Goal: Information Seeking & Learning: Learn about a topic

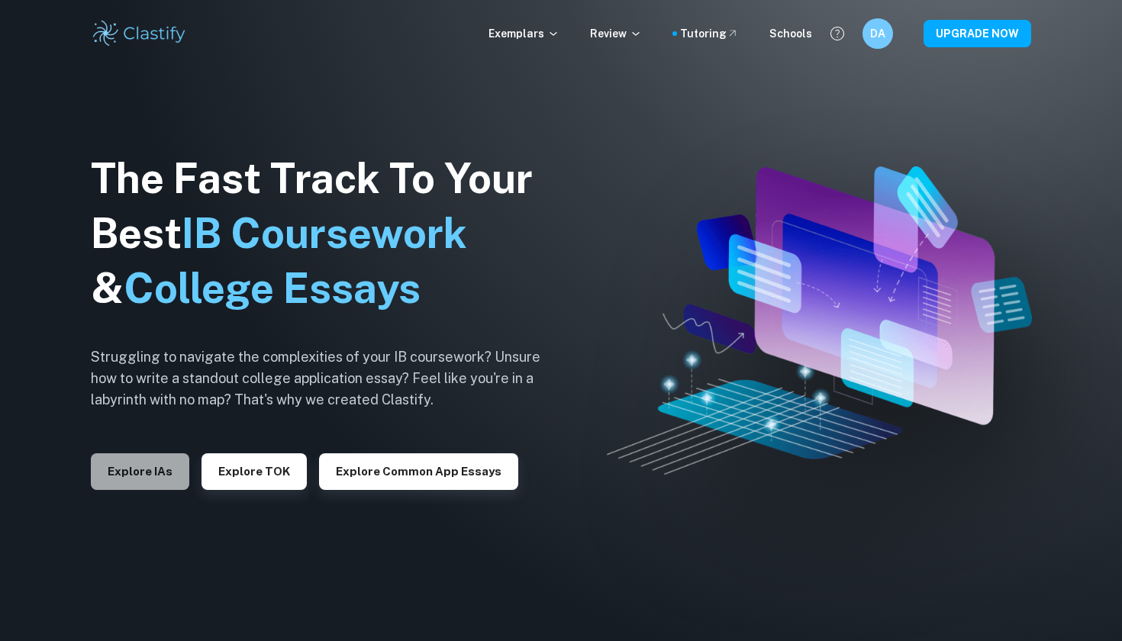
click at [145, 482] on button "Explore IAs" at bounding box center [140, 471] width 98 height 37
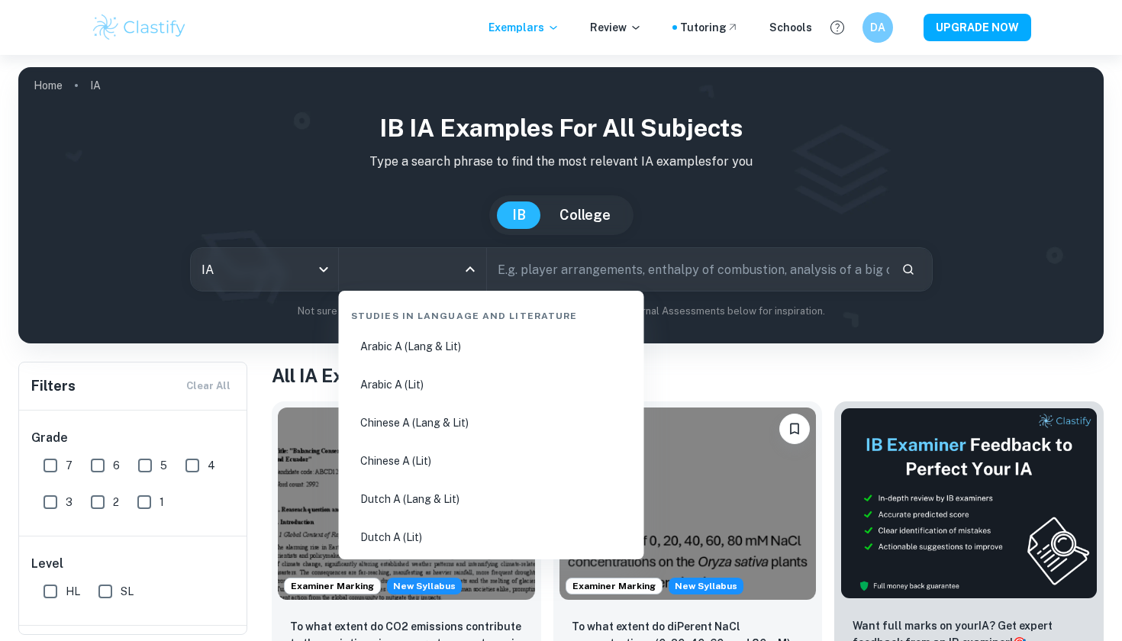
click at [414, 268] on input "All Subjects" at bounding box center [401, 269] width 111 height 29
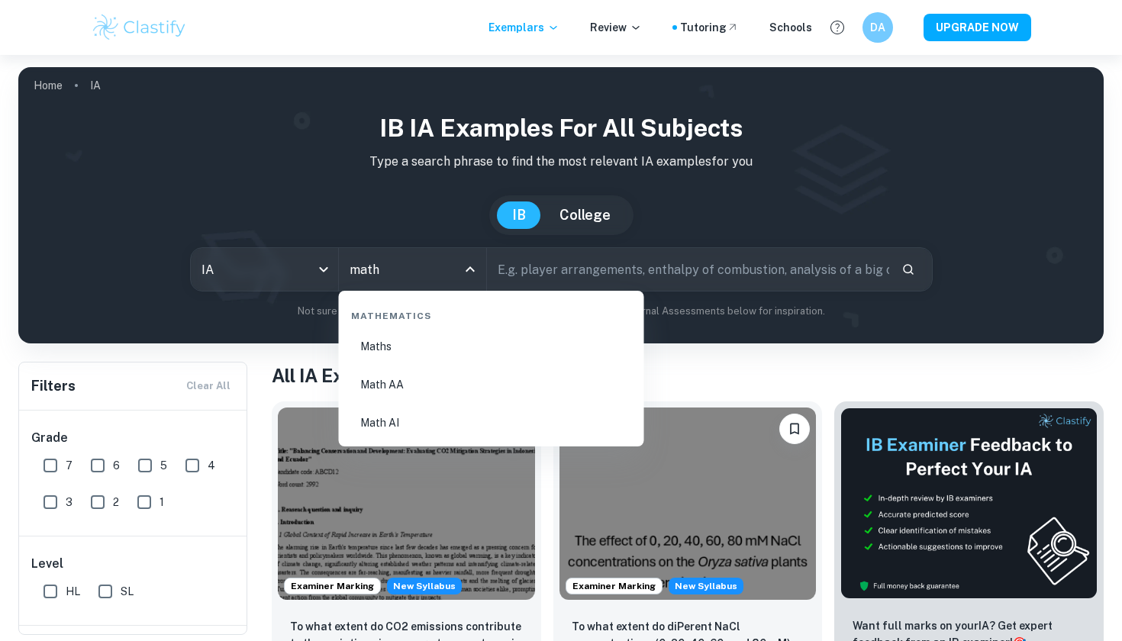
click at [381, 419] on li "Math AI" at bounding box center [491, 422] width 293 height 35
type input "Math AI"
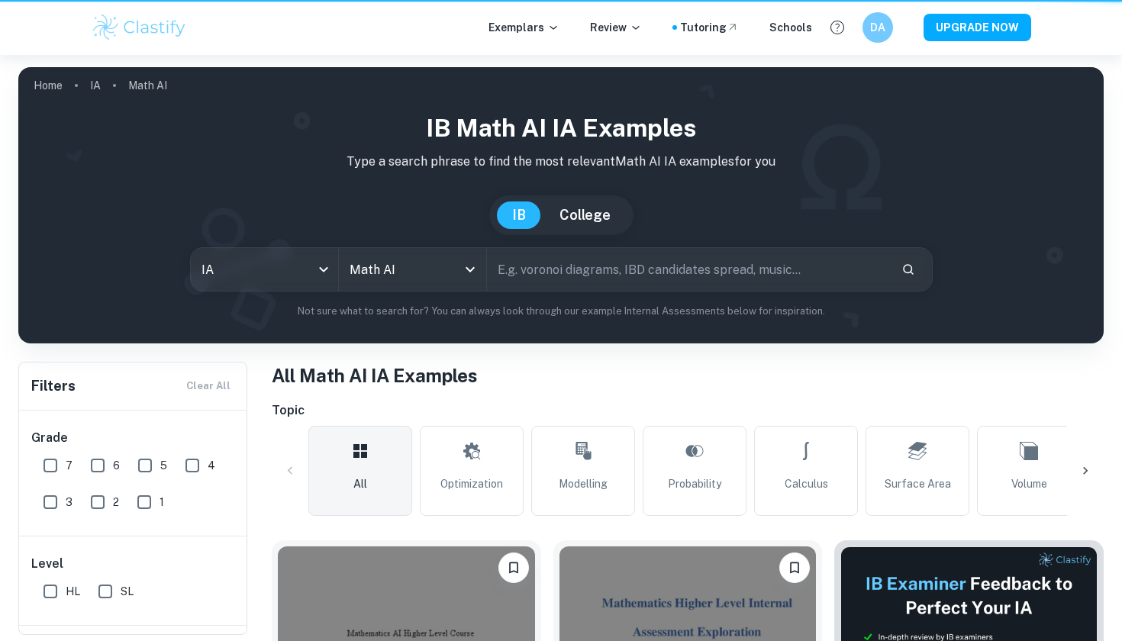
drag, startPoint x: 381, startPoint y: 419, endPoint x: 553, endPoint y: 280, distance: 220.9
click at [553, 280] on input "text" at bounding box center [688, 269] width 402 height 43
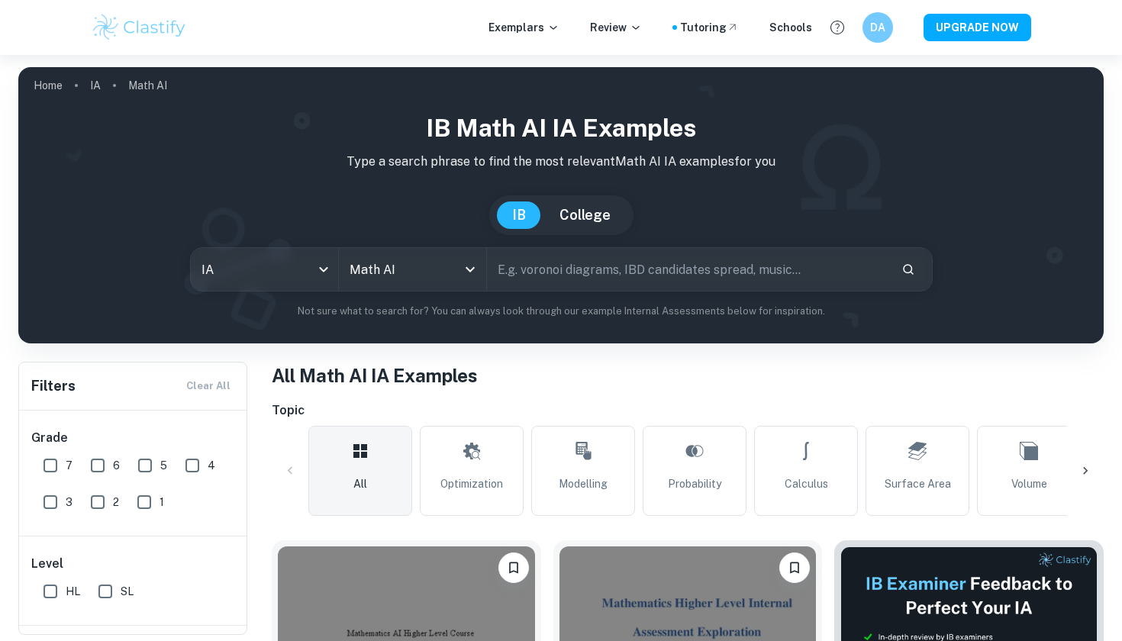
paste input "elationship between the price per m2 and the district and area."
type input "elationship between the price per m2 and the district and area."
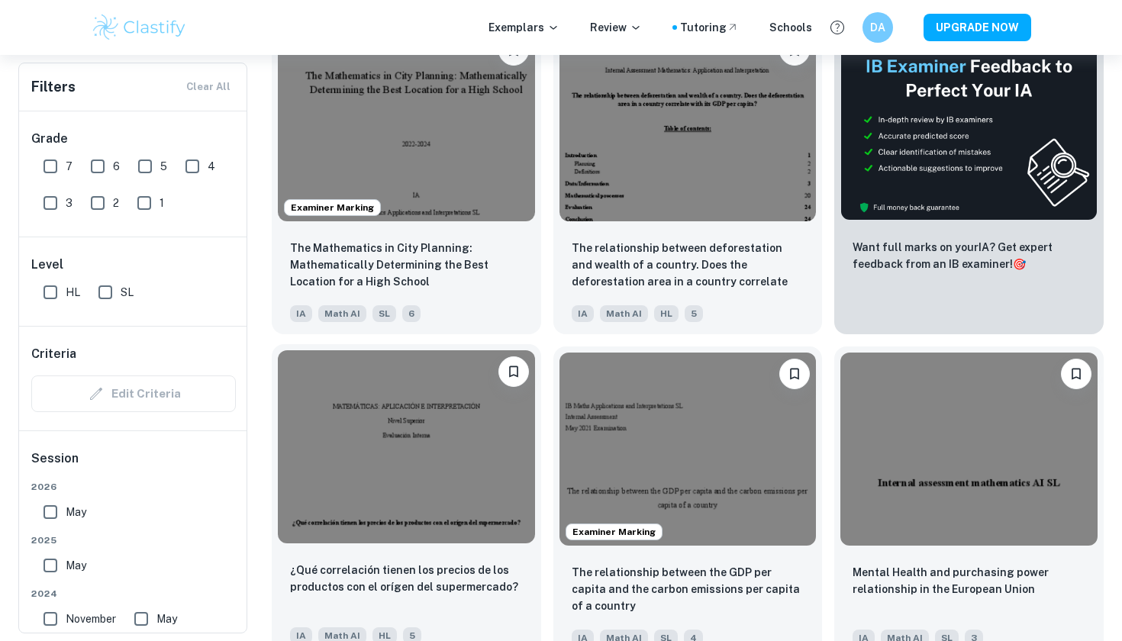
scroll to position [518, 0]
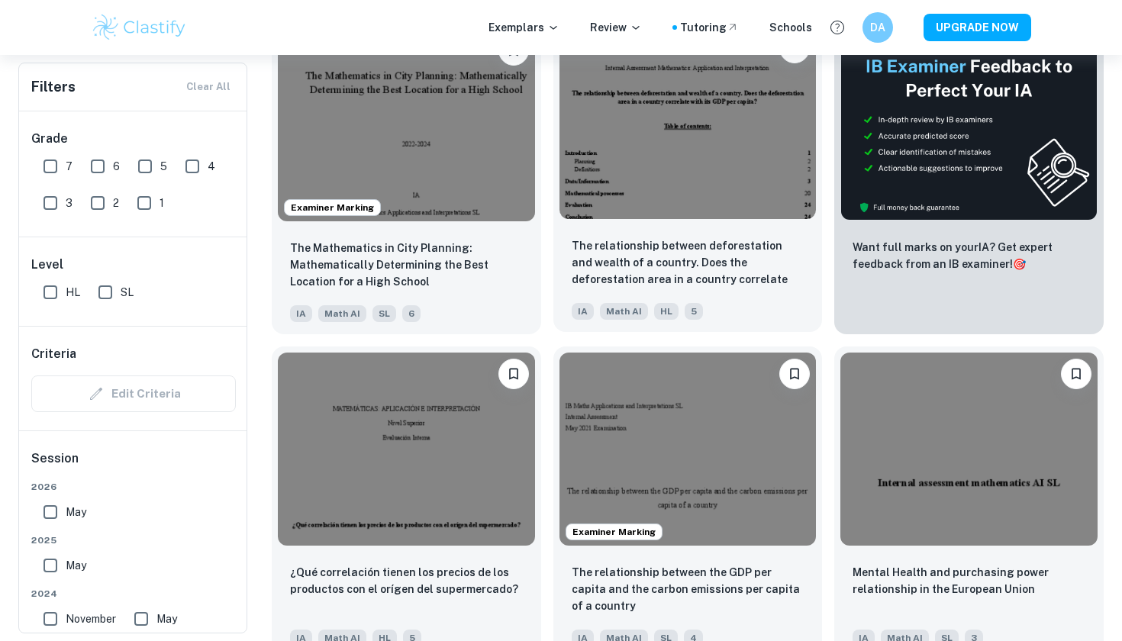
click at [650, 153] on img at bounding box center [688, 123] width 257 height 192
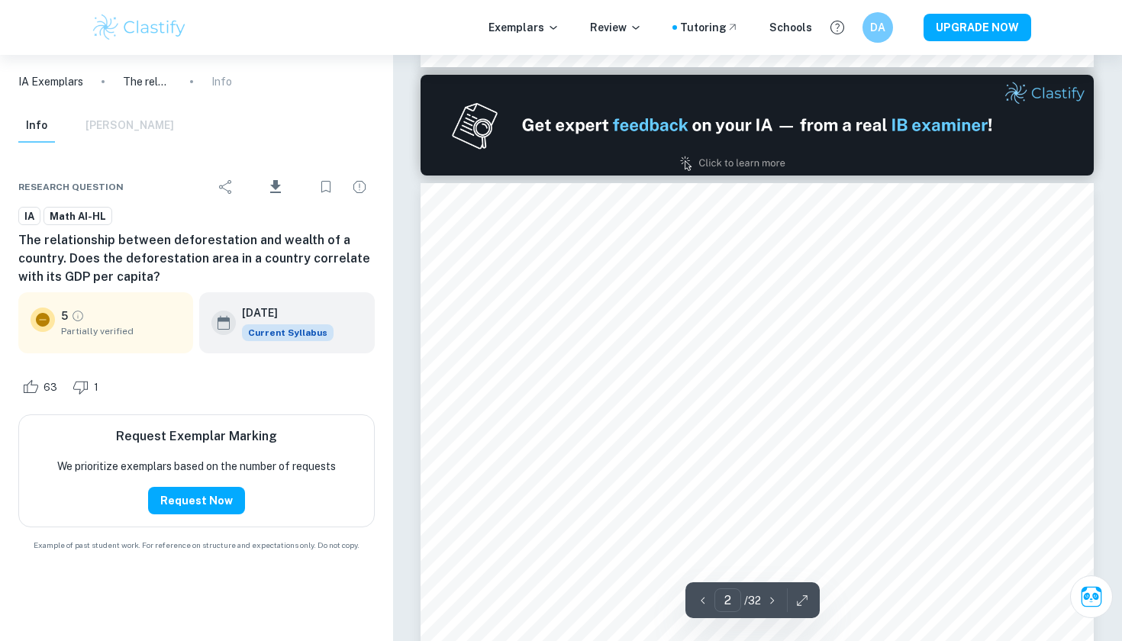
scroll to position [837, 0]
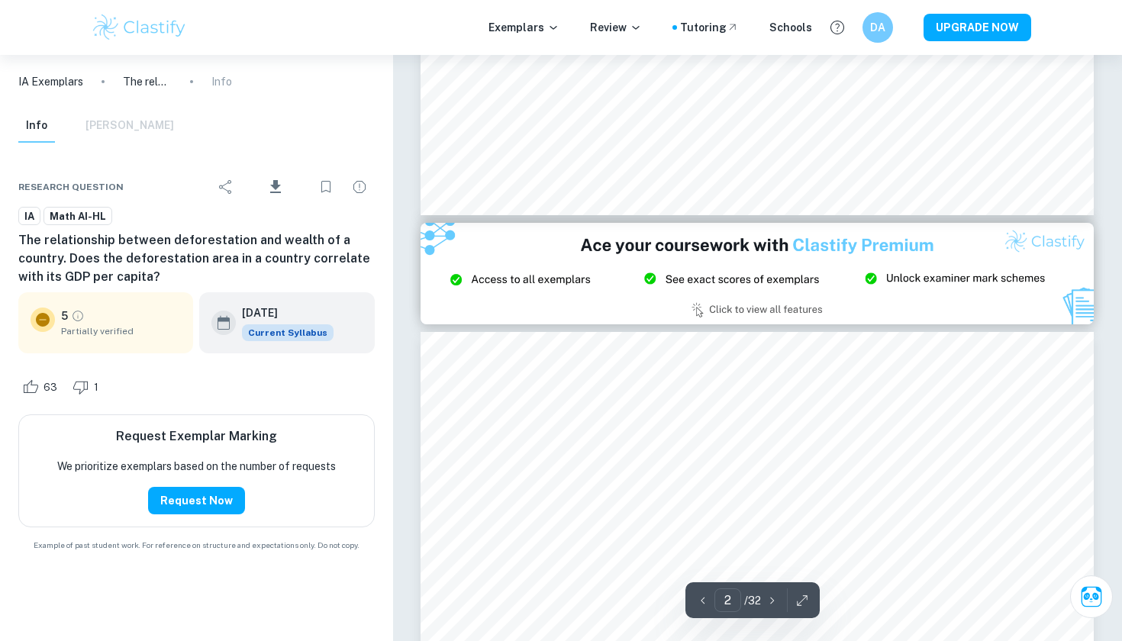
type input "3"
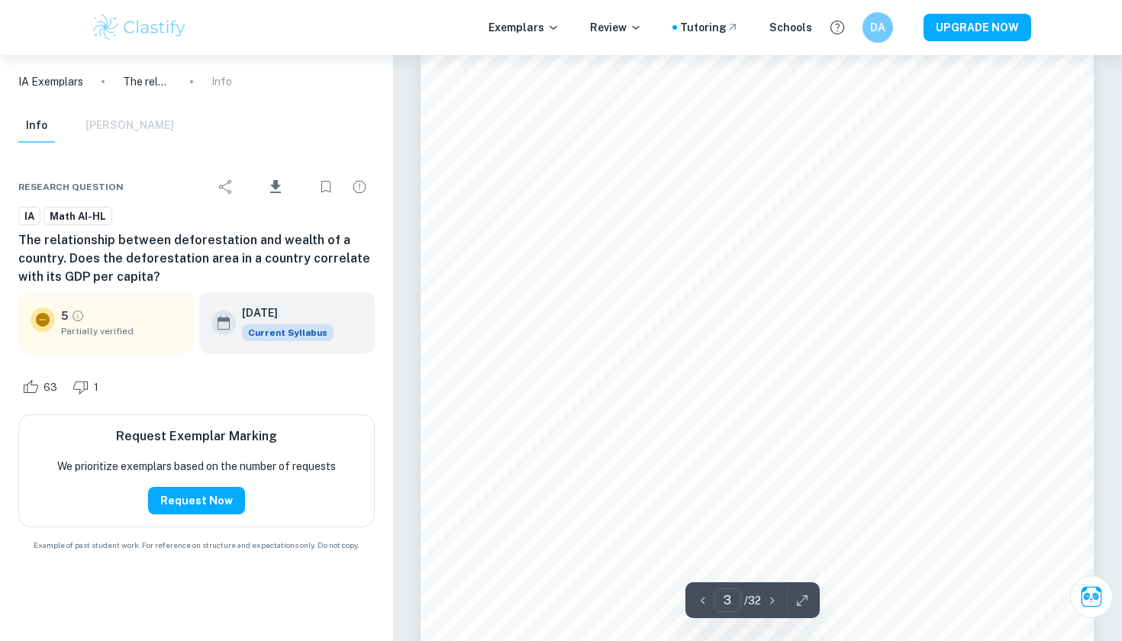
scroll to position [1956, 0]
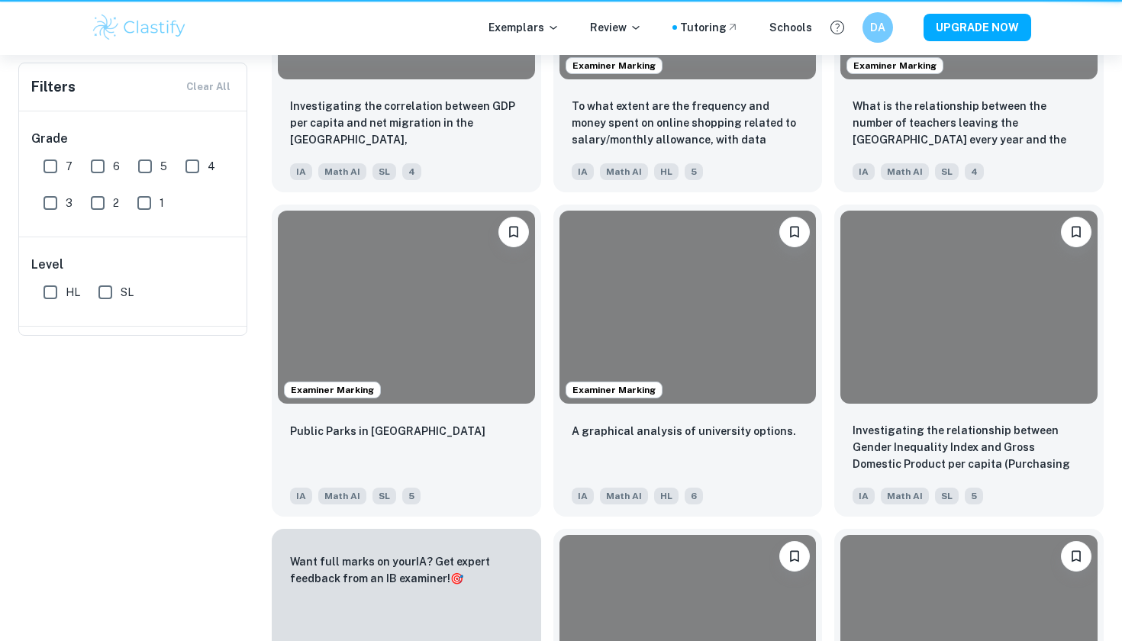
scroll to position [518, 0]
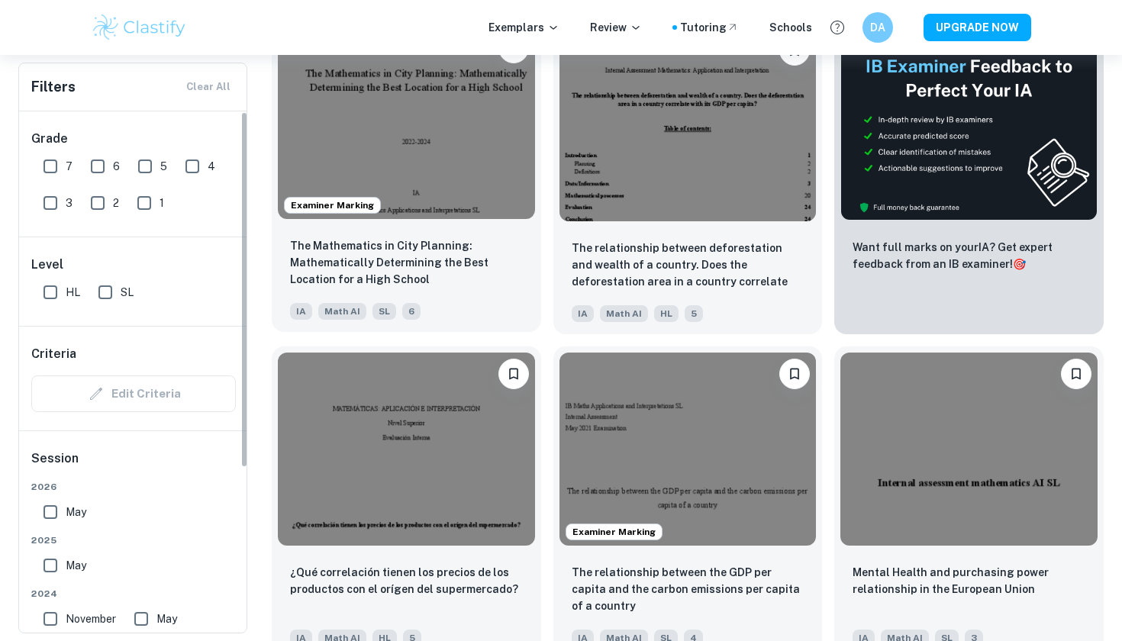
click at [382, 137] on img at bounding box center [406, 123] width 257 height 192
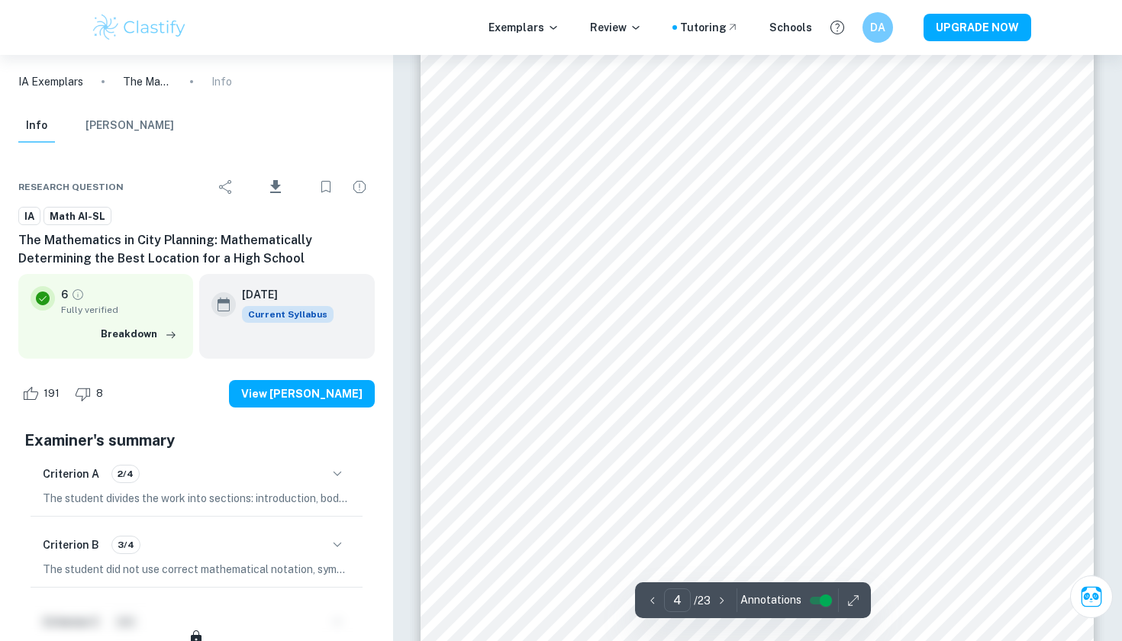
scroll to position [3125, 0]
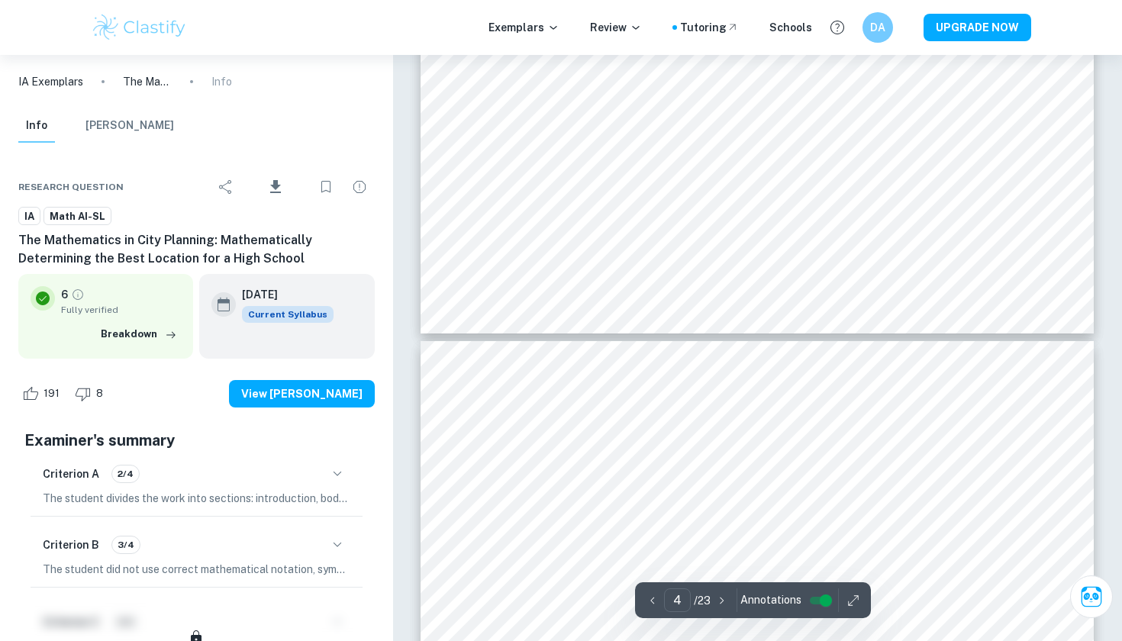
type input "5"
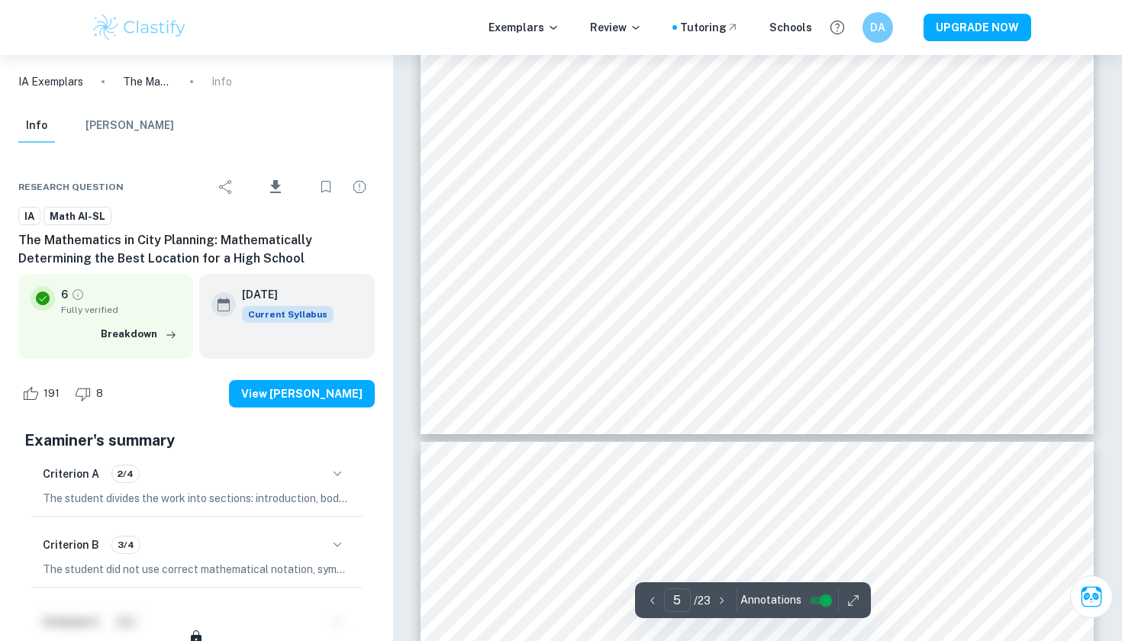
scroll to position [4685, 0]
